Goal: Information Seeking & Learning: Check status

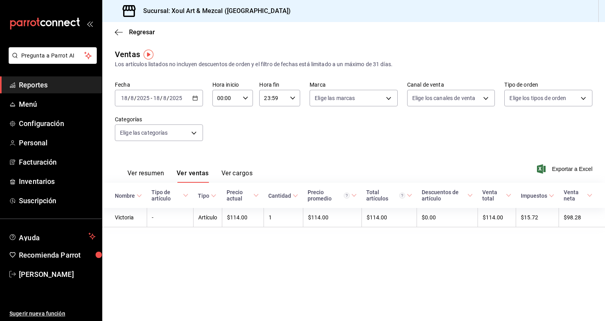
click at [201, 99] on div "[DATE] [DATE] - [DATE] [DATE]" at bounding box center [159, 98] width 88 height 17
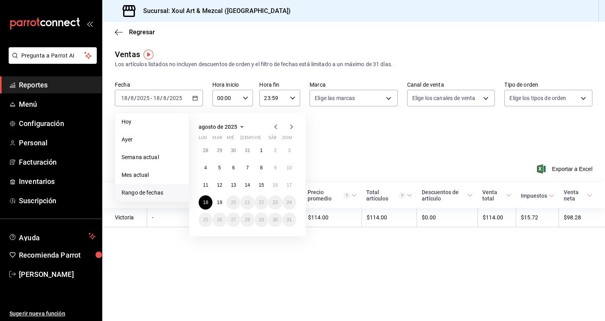
click at [280, 125] on icon "button" at bounding box center [275, 126] width 9 height 9
click at [276, 127] on icon "button" at bounding box center [275, 126] width 3 height 5
click at [204, 168] on abbr "2" at bounding box center [205, 168] width 3 height 6
click at [293, 125] on icon "button" at bounding box center [291, 126] width 9 height 9
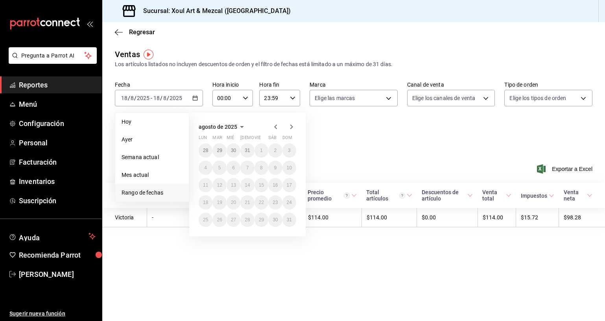
click at [274, 128] on icon "button" at bounding box center [275, 126] width 9 height 9
click at [275, 127] on icon "button" at bounding box center [275, 126] width 3 height 5
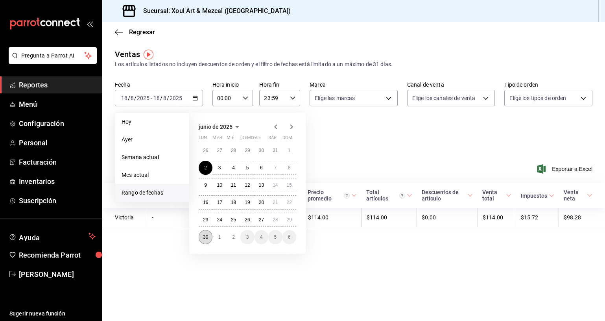
click at [210, 236] on button "30" at bounding box center [206, 237] width 14 height 14
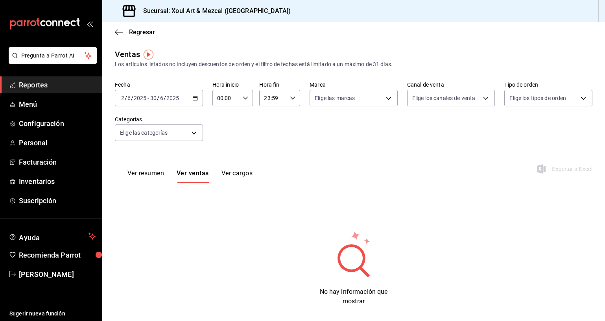
click at [182, 98] on div "[DATE] [DATE] - [DATE] [DATE]" at bounding box center [159, 98] width 88 height 17
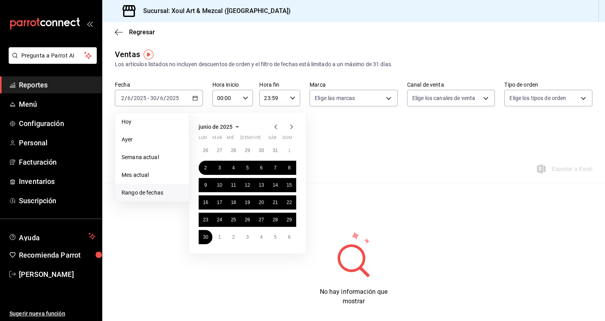
click at [293, 127] on icon "button" at bounding box center [291, 126] width 9 height 9
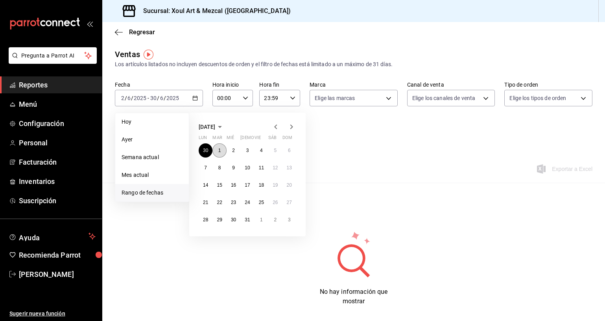
click at [219, 148] on abbr "1" at bounding box center [219, 151] width 3 height 6
click at [247, 217] on abbr "31" at bounding box center [247, 220] width 5 height 6
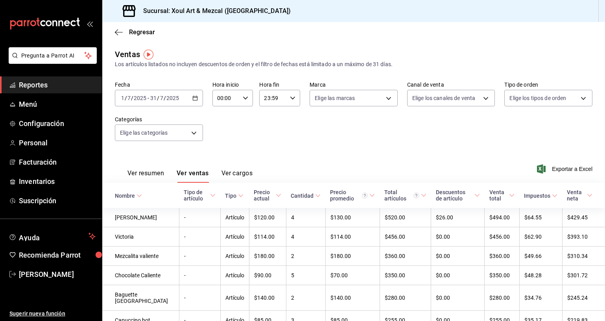
click at [155, 173] on button "Ver resumen" at bounding box center [145, 175] width 37 height 13
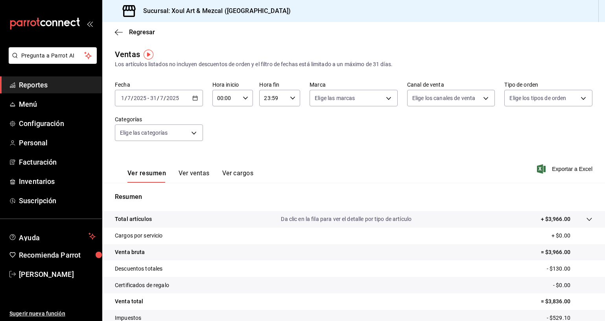
click at [201, 100] on div "[DATE] [DATE] - [DATE] [DATE]" at bounding box center [159, 98] width 88 height 17
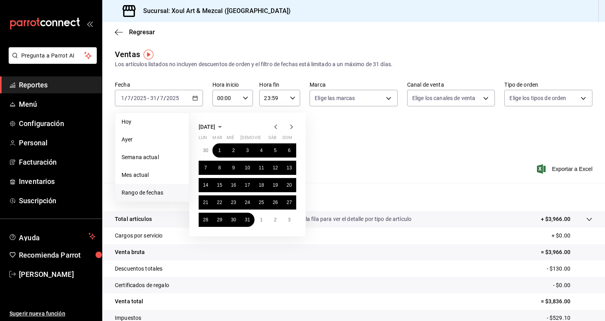
click at [291, 125] on icon "button" at bounding box center [291, 126] width 3 height 5
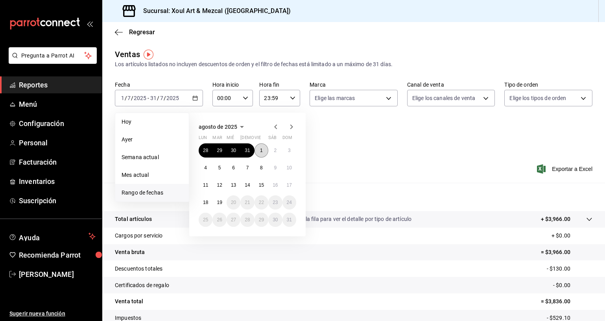
click at [258, 148] on button "1" at bounding box center [262, 150] width 14 height 14
click at [216, 203] on button "19" at bounding box center [219, 202] width 14 height 14
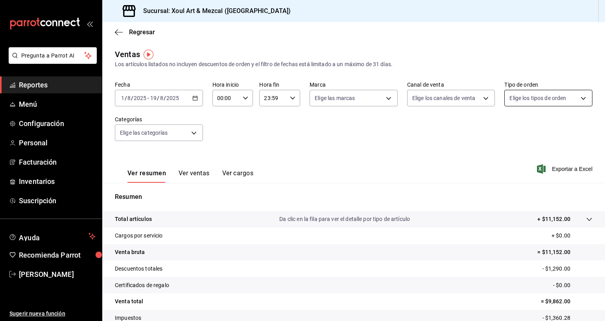
click at [543, 92] on body "Pregunta a Parrot AI Reportes Menú Configuración Personal Facturación Inventari…" at bounding box center [302, 160] width 605 height 321
click at [459, 149] on div at bounding box center [302, 160] width 605 height 321
click at [140, 138] on body "Pregunta a Parrot AI Reportes Menú Configuración Personal Facturación Inventari…" at bounding box center [302, 160] width 605 height 321
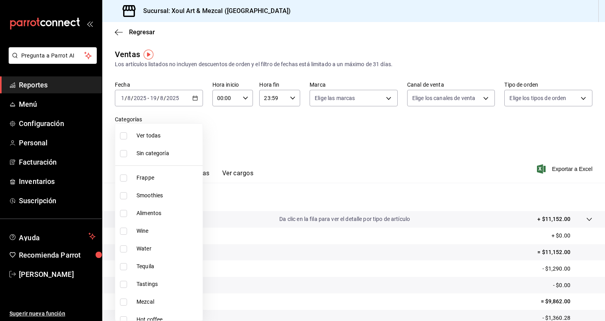
click at [161, 212] on span "Alimentos" at bounding box center [168, 213] width 63 height 8
type input "160edaaa-acd8-4b69-9482-6dcf40d6a9cd"
checkbox input "true"
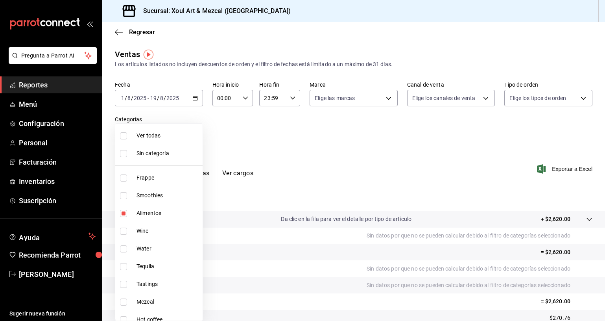
click at [386, 151] on div at bounding box center [302, 160] width 605 height 321
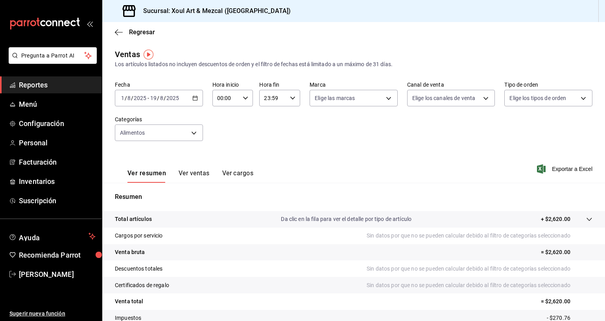
click at [195, 95] on icon "button" at bounding box center [195, 98] width 6 height 6
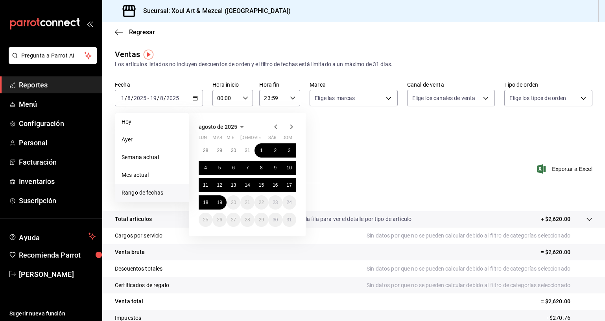
click at [362, 137] on div "Fecha [DATE] [DATE] - [DATE] [DATE] [DATE] [DATE] Semana actual Mes actual [GEO…" at bounding box center [354, 115] width 478 height 69
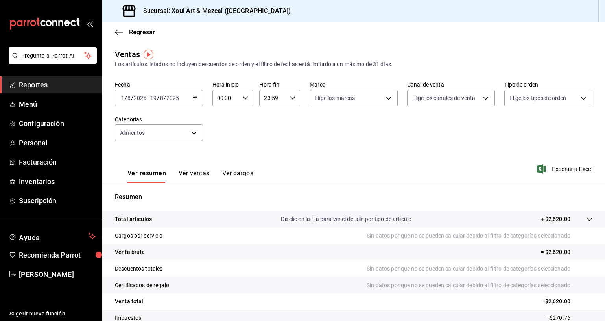
click at [199, 100] on div "[DATE] [DATE] - [DATE] [DATE]" at bounding box center [159, 98] width 88 height 17
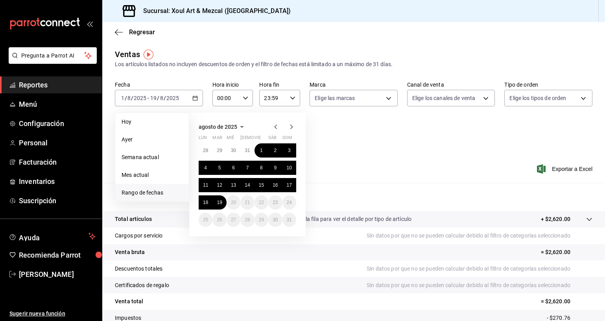
click at [326, 129] on div "[DATE] lun mar mié jue vie sáb dom 28 29 30 31 1 2 3 4 5 6 7 8 9 10 11 12 13 14…" at bounding box center [258, 171] width 138 height 130
click at [240, 94] on div "00:00 Hora inicio" at bounding box center [232, 98] width 41 height 17
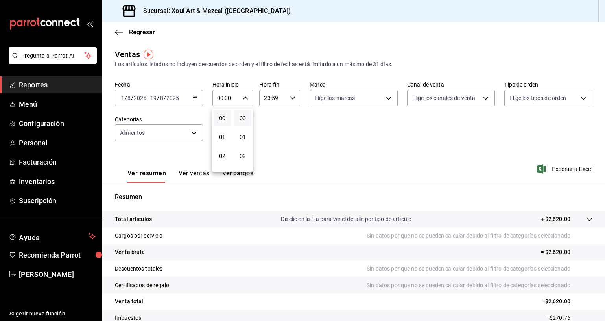
click at [276, 141] on div at bounding box center [302, 160] width 605 height 321
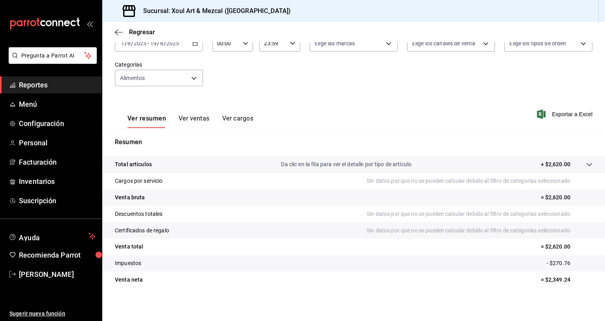
scroll to position [56, 0]
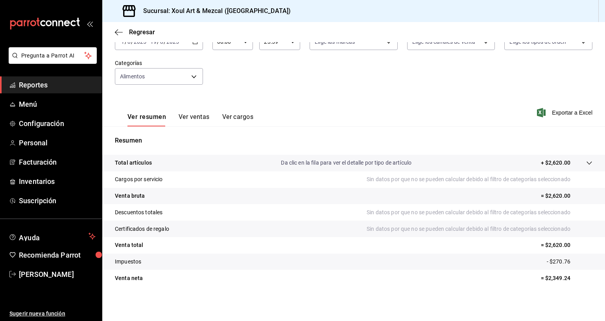
click at [197, 116] on button "Ver ventas" at bounding box center [194, 119] width 31 height 13
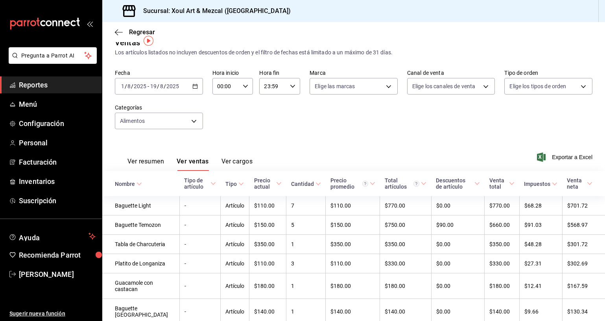
scroll to position [13, 0]
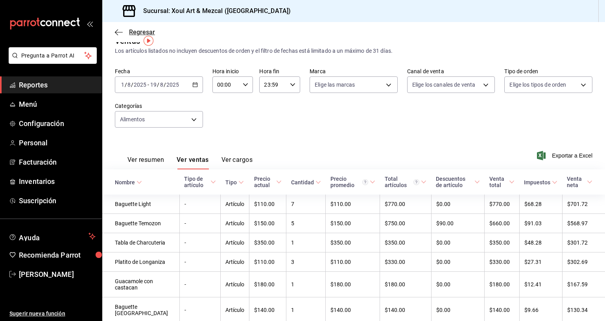
click at [125, 30] on span "Regresar" at bounding box center [135, 31] width 40 height 7
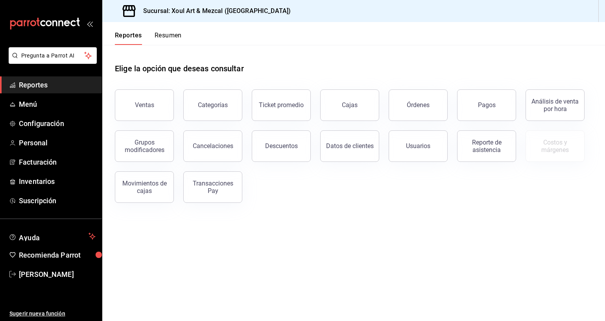
click at [46, 81] on span "Reportes" at bounding box center [57, 84] width 77 height 11
click at [140, 104] on div "Ventas" at bounding box center [144, 104] width 19 height 7
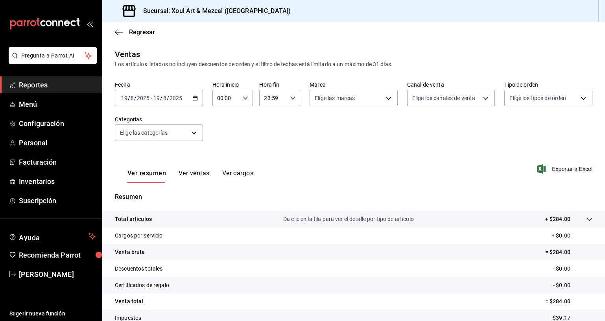
scroll to position [56, 0]
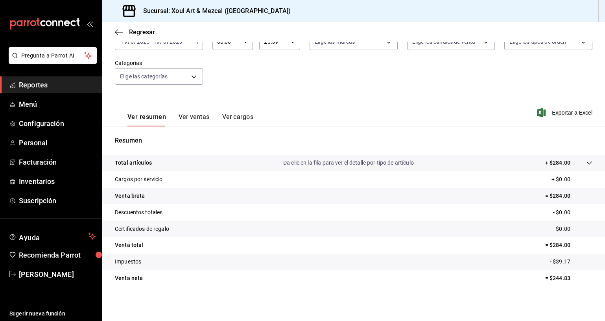
click at [170, 67] on div "Elige las categorías" at bounding box center [159, 75] width 88 height 20
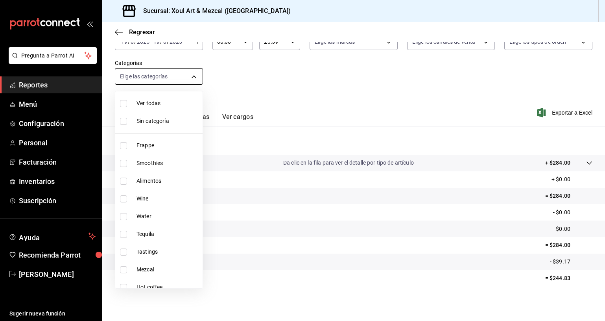
click at [180, 77] on body "Pregunta a Parrot AI Reportes Menú Configuración Personal Facturación Inventari…" at bounding box center [302, 160] width 605 height 321
click at [243, 87] on div at bounding box center [302, 160] width 605 height 321
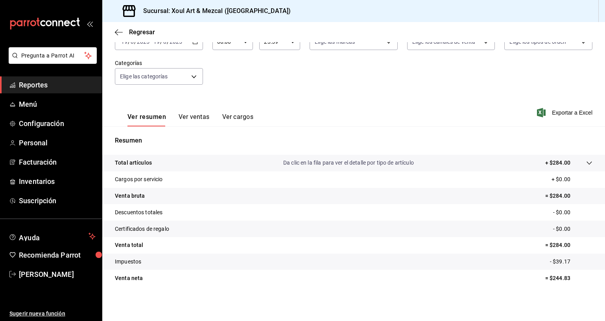
click at [199, 114] on button "Ver ventas" at bounding box center [194, 119] width 31 height 13
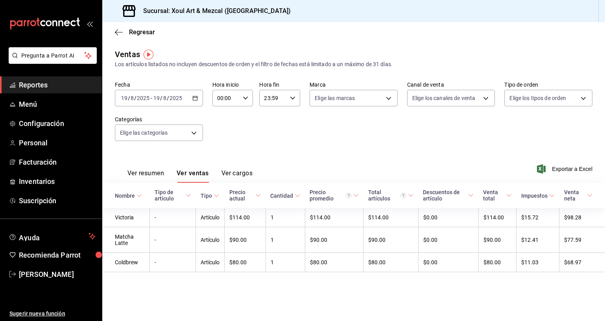
click at [190, 97] on div "[DATE] [DATE] - [DATE] [DATE]" at bounding box center [159, 98] width 88 height 17
click at [155, 118] on span "Hoy" at bounding box center [152, 122] width 61 height 8
click at [180, 96] on input "2025" at bounding box center [175, 98] width 13 height 6
click at [158, 200] on li "Rango de fechas" at bounding box center [152, 193] width 74 height 18
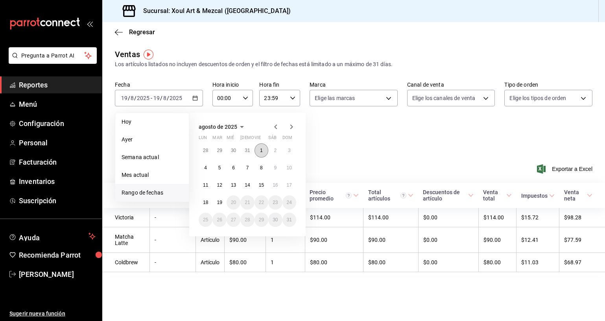
click at [264, 152] on button "1" at bounding box center [262, 150] width 14 height 14
click at [217, 203] on abbr "19" at bounding box center [219, 202] width 5 height 6
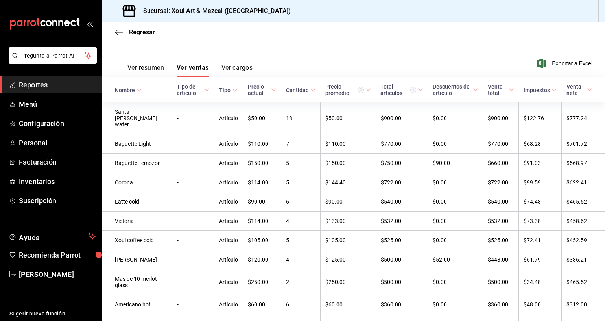
click at [156, 70] on button "Ver resumen" at bounding box center [145, 70] width 37 height 13
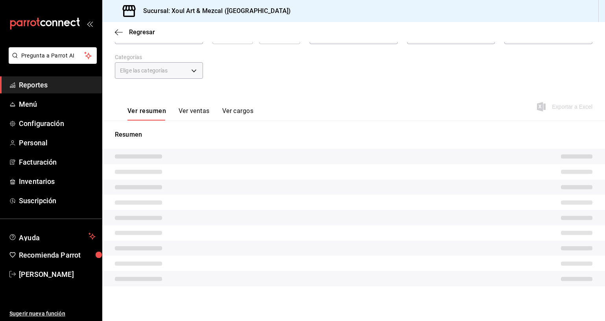
scroll to position [56, 0]
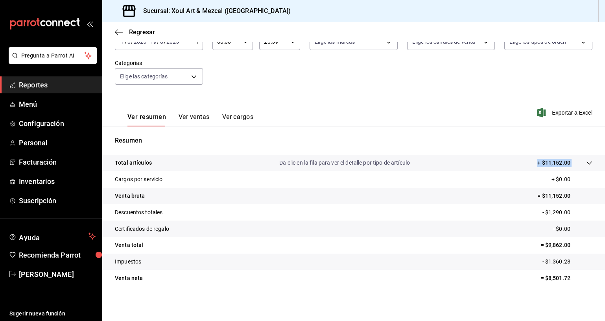
drag, startPoint x: 535, startPoint y: 163, endPoint x: 574, endPoint y: 161, distance: 39.4
click at [574, 161] on tr "Total artículos Da clic en la fila para ver el detalle por tipo de artículo + $…" at bounding box center [353, 163] width 503 height 17
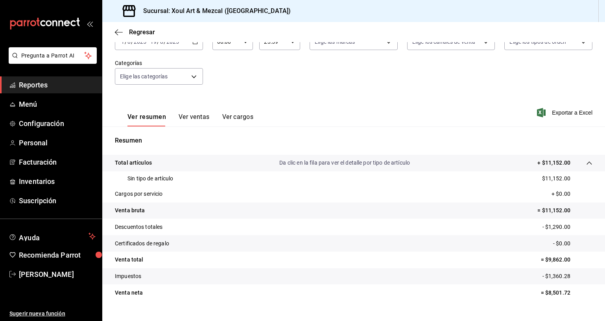
click at [428, 105] on div "Ver resumen Ver ventas Ver cargos Exportar a Excel" at bounding box center [353, 110] width 503 height 32
click at [195, 118] on button "Ver ventas" at bounding box center [194, 119] width 31 height 13
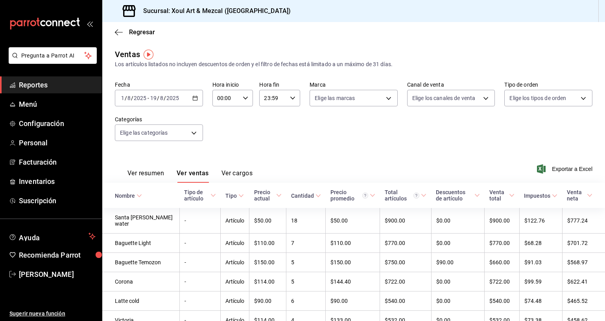
click at [239, 100] on input "00:00" at bounding box center [226, 98] width 28 height 16
click at [223, 131] on span "08" at bounding box center [222, 134] width 8 height 6
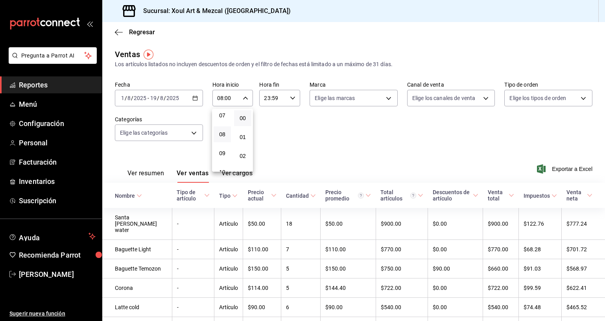
click at [295, 129] on div at bounding box center [302, 160] width 605 height 321
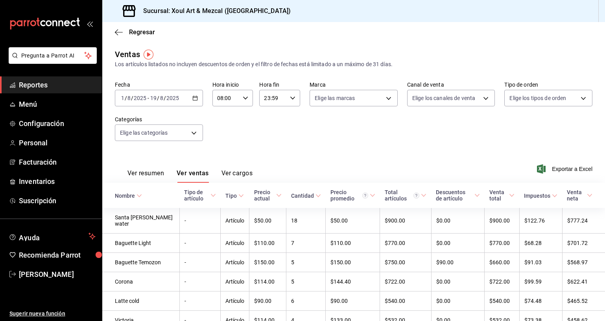
click at [221, 94] on input "08:00" at bounding box center [226, 98] width 28 height 16
click at [224, 121] on button "00" at bounding box center [222, 118] width 17 height 16
type input "00:00"
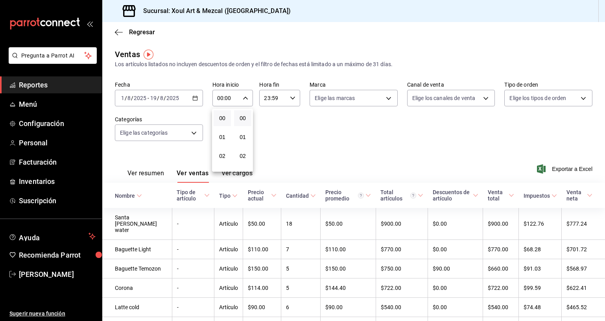
click at [321, 142] on div at bounding box center [302, 160] width 605 height 321
click at [141, 177] on button "Ver resumen" at bounding box center [145, 175] width 37 height 13
